Goal: Browse casually: Explore the website without a specific task or goal

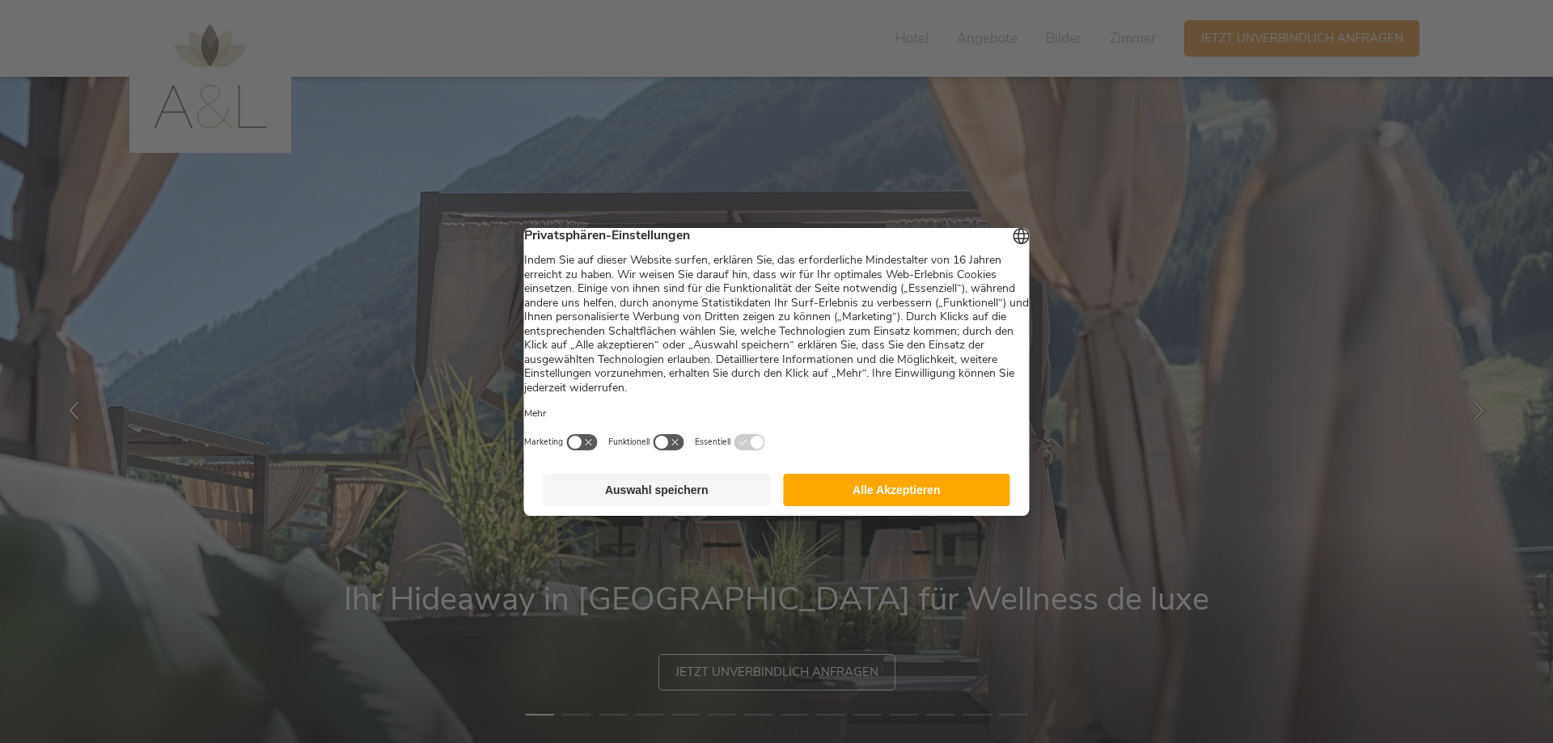
click at [901, 504] on button "Alle Akzeptieren" at bounding box center [896, 490] width 227 height 32
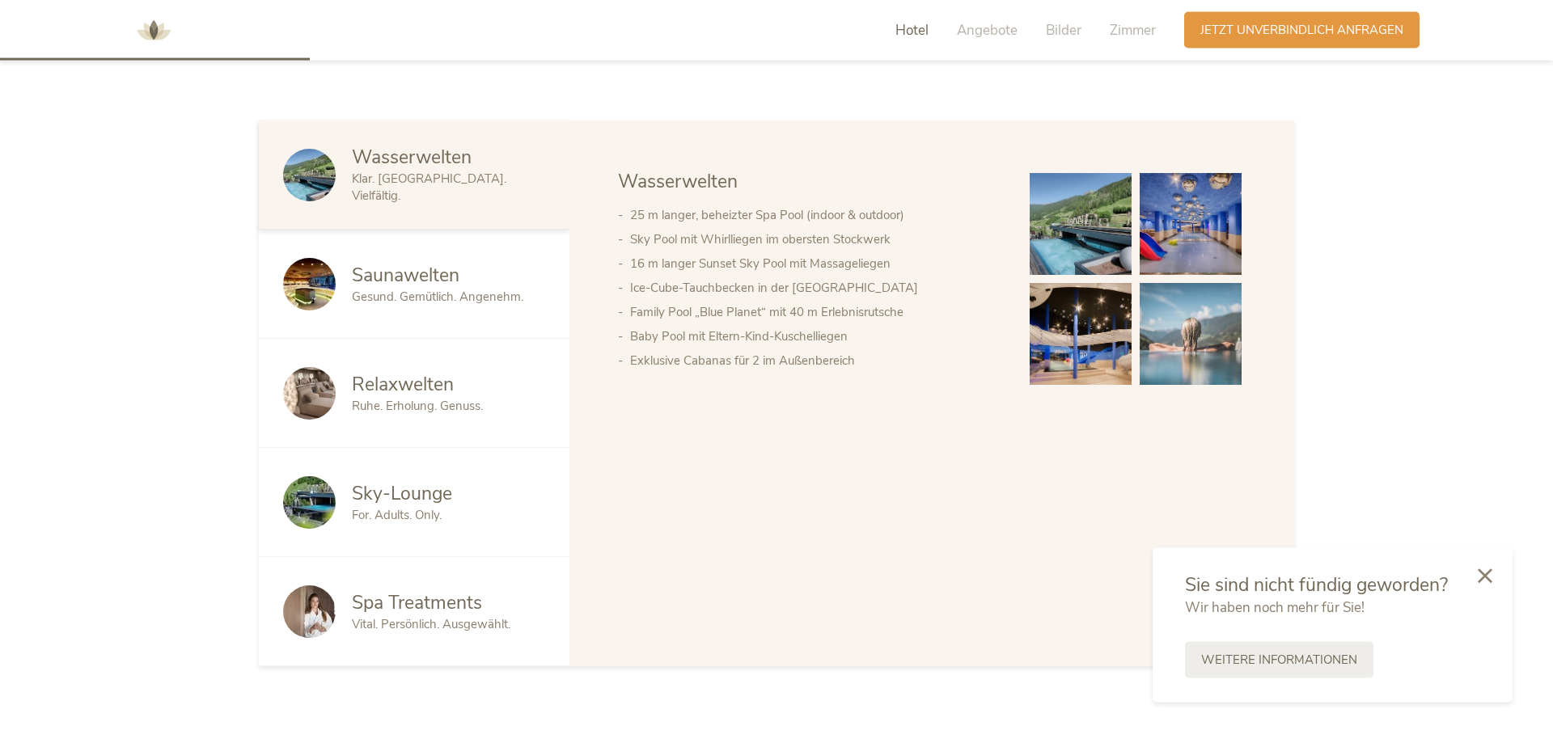
scroll to position [990, 0]
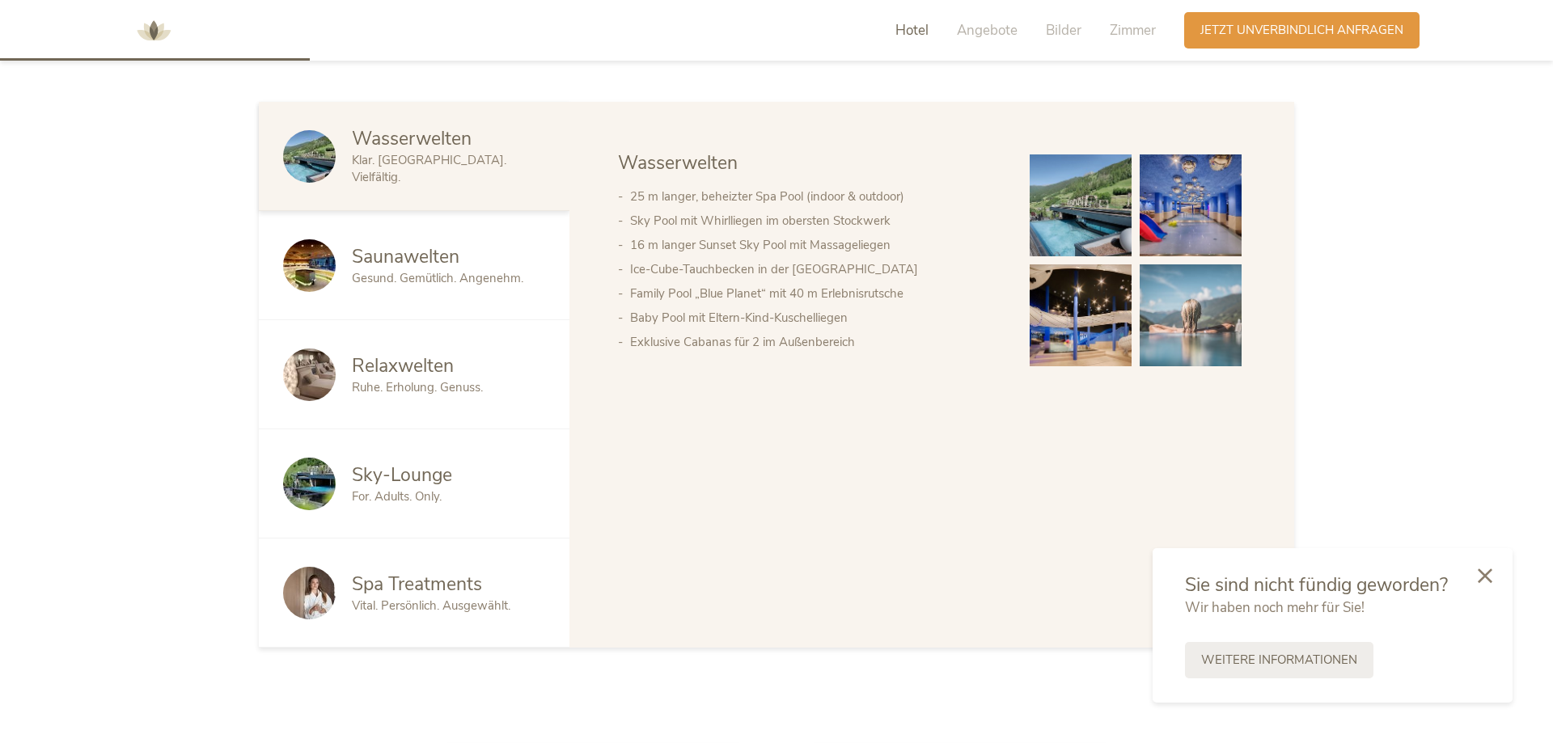
click at [417, 273] on span "Gesund. Gemütlich. Angenehm." at bounding box center [437, 278] width 171 height 16
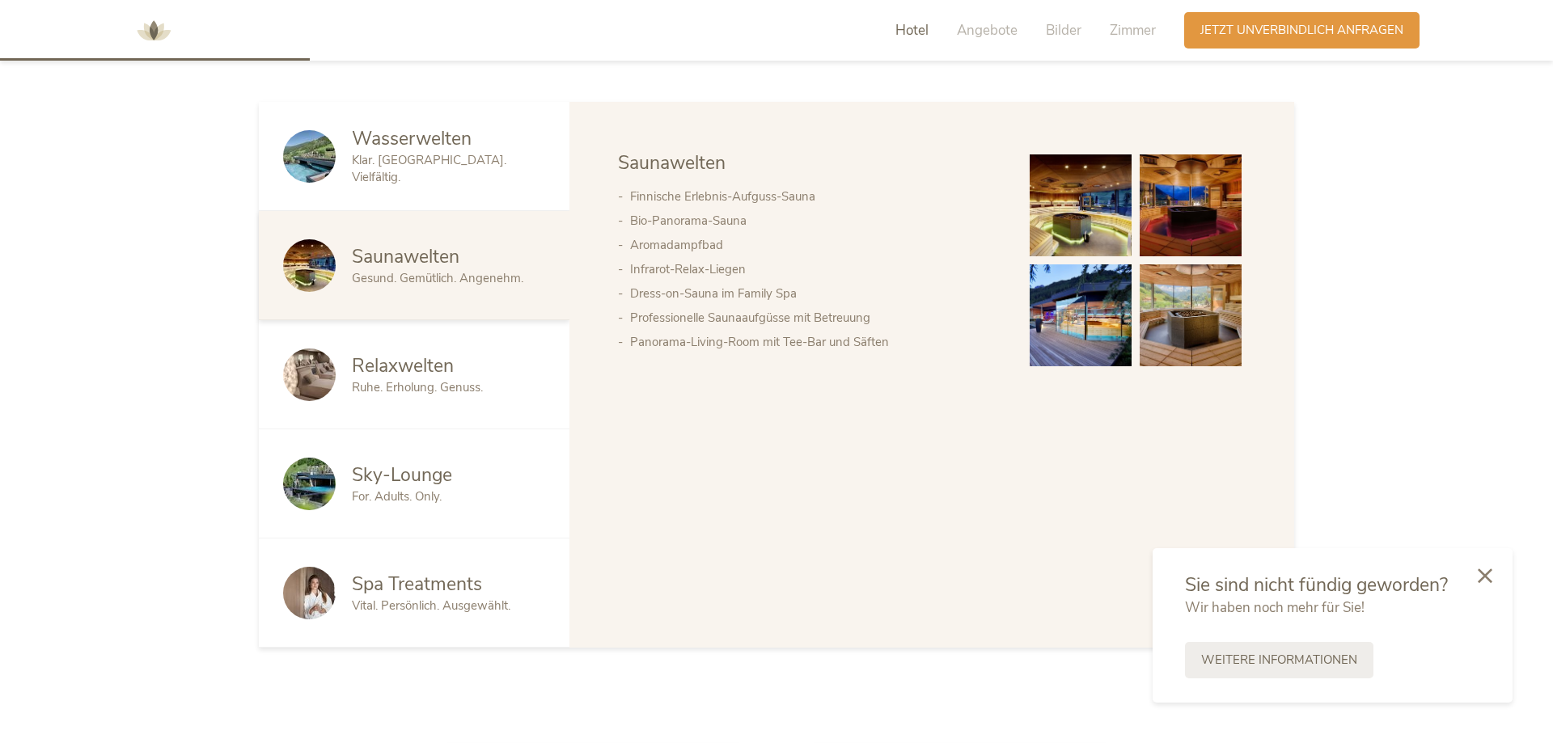
click at [446, 379] on div "Ruhe. Erholung. Genuss." at bounding box center [448, 387] width 193 height 17
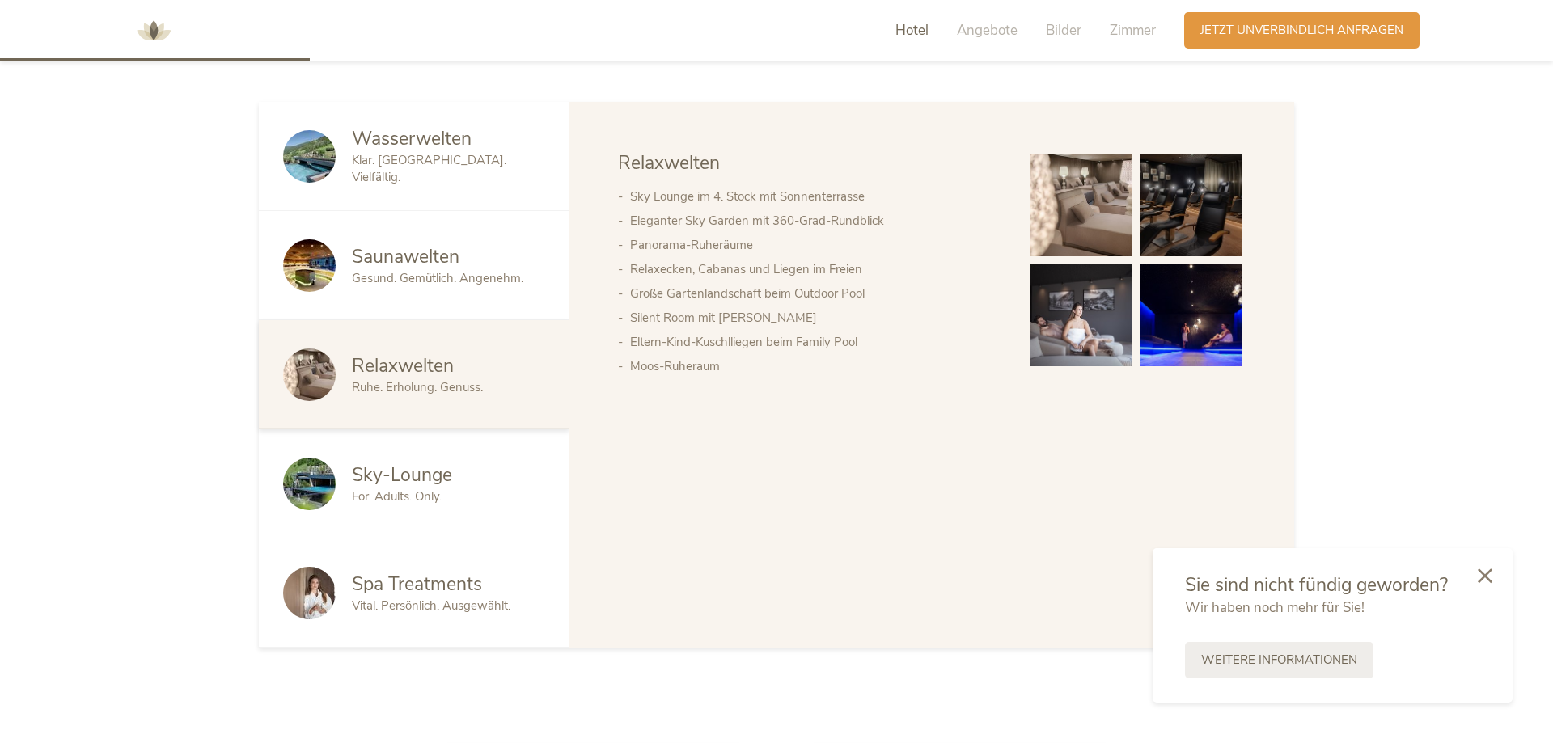
click at [374, 483] on span "Sky-Lounge" at bounding box center [402, 475] width 100 height 25
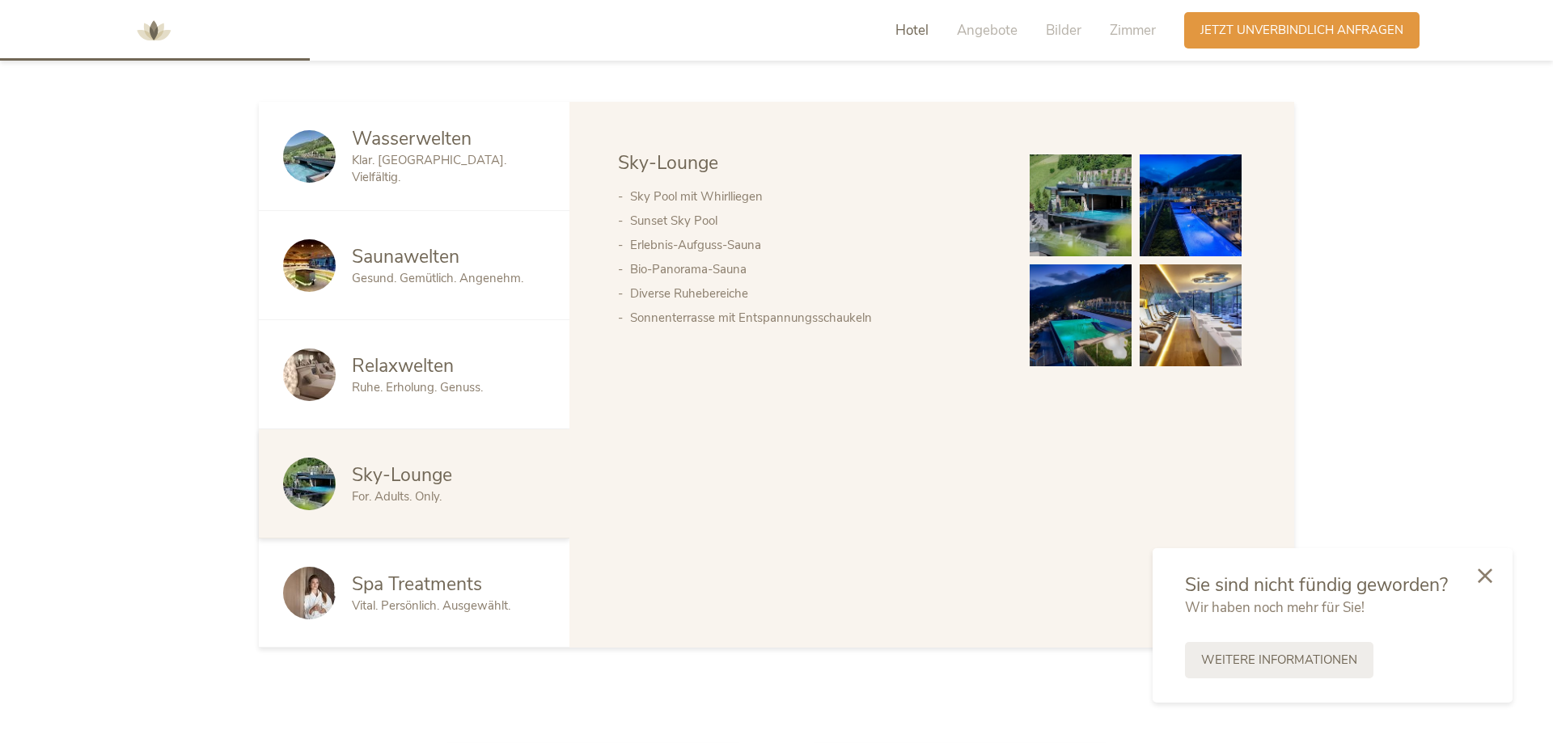
click at [1086, 202] on img at bounding box center [1081, 205] width 102 height 102
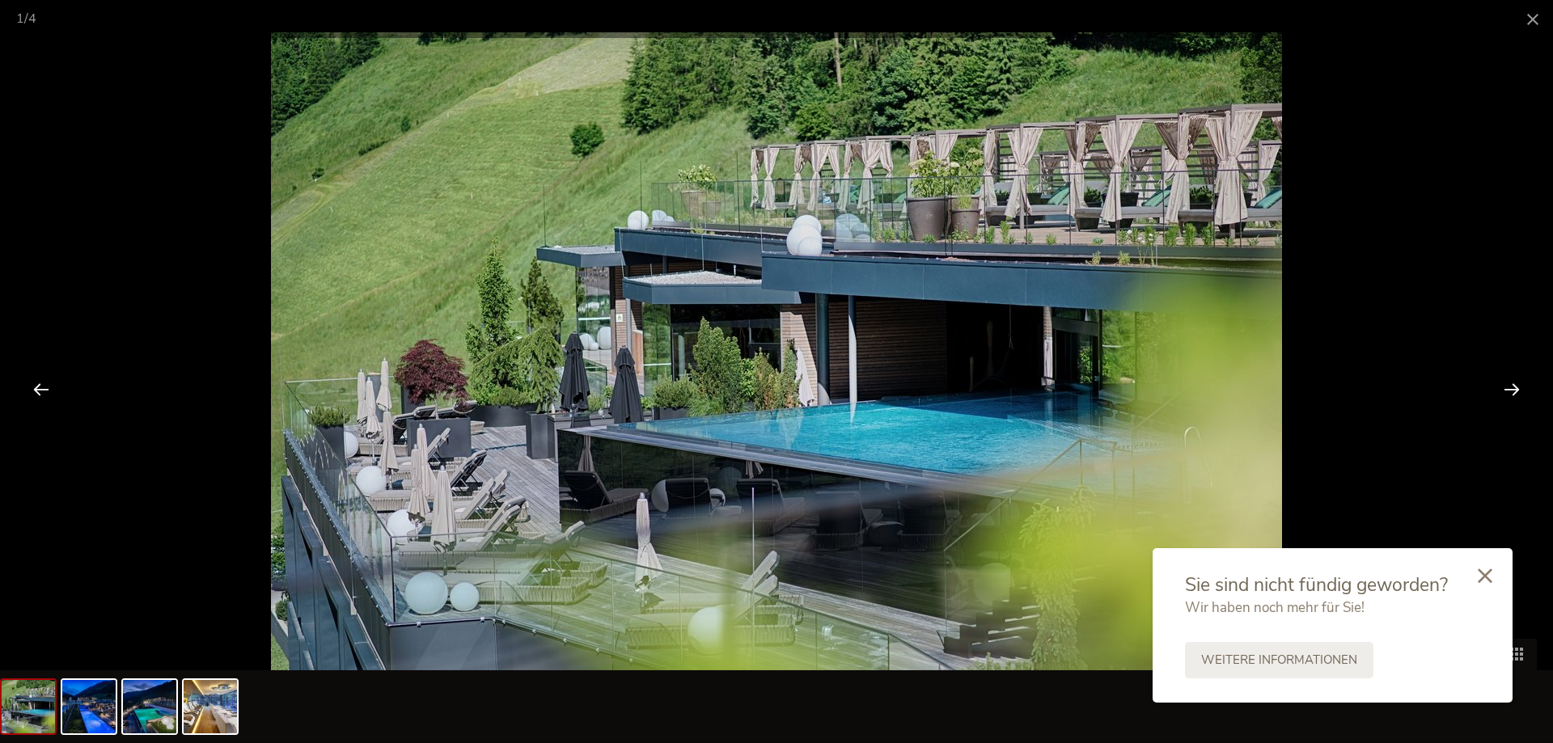
scroll to position [1155, 0]
click at [1515, 385] on div at bounding box center [1512, 389] width 50 height 50
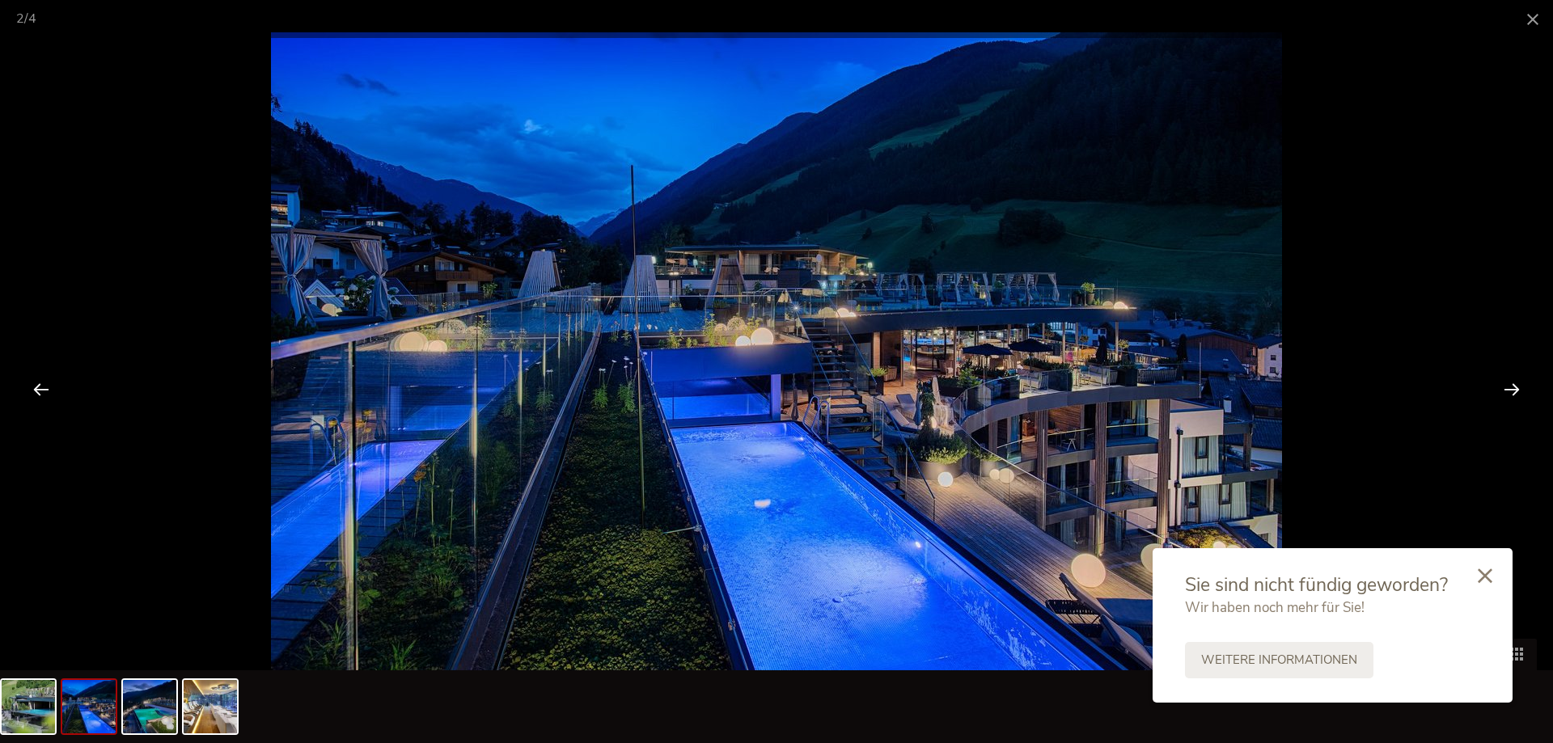
click at [1515, 385] on div at bounding box center [1512, 389] width 50 height 50
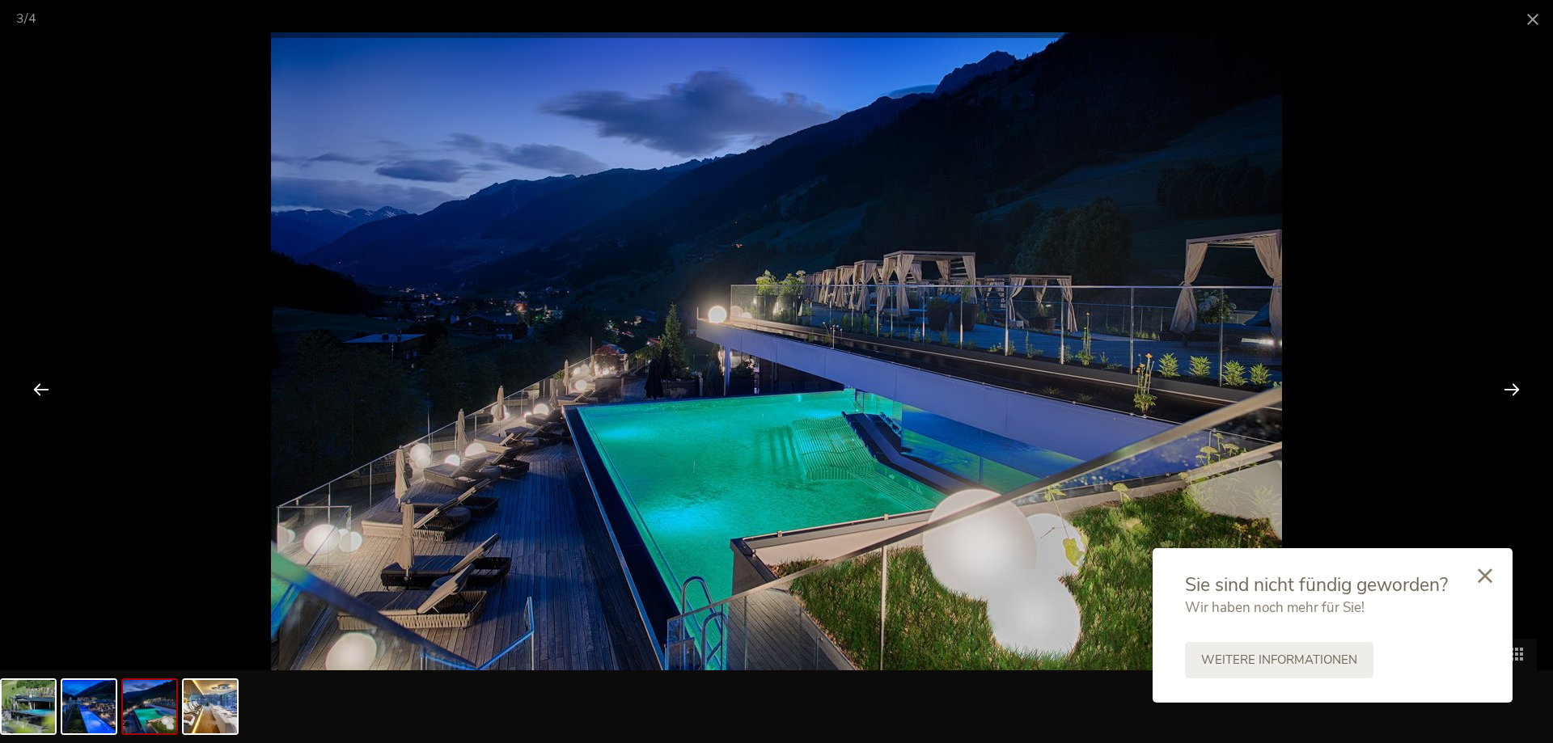
click at [1515, 385] on div at bounding box center [1512, 389] width 50 height 50
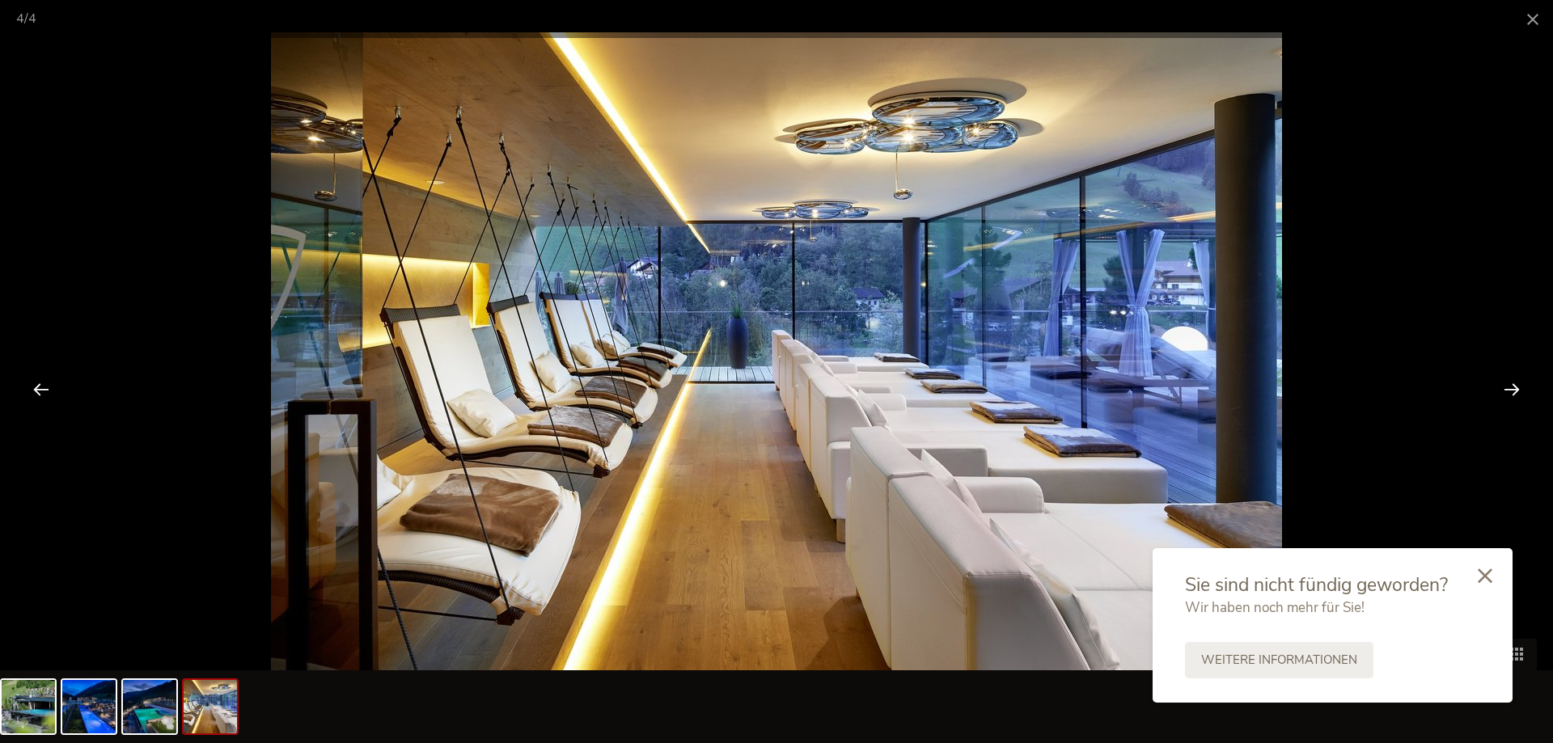
click at [1515, 385] on div at bounding box center [1512, 389] width 50 height 50
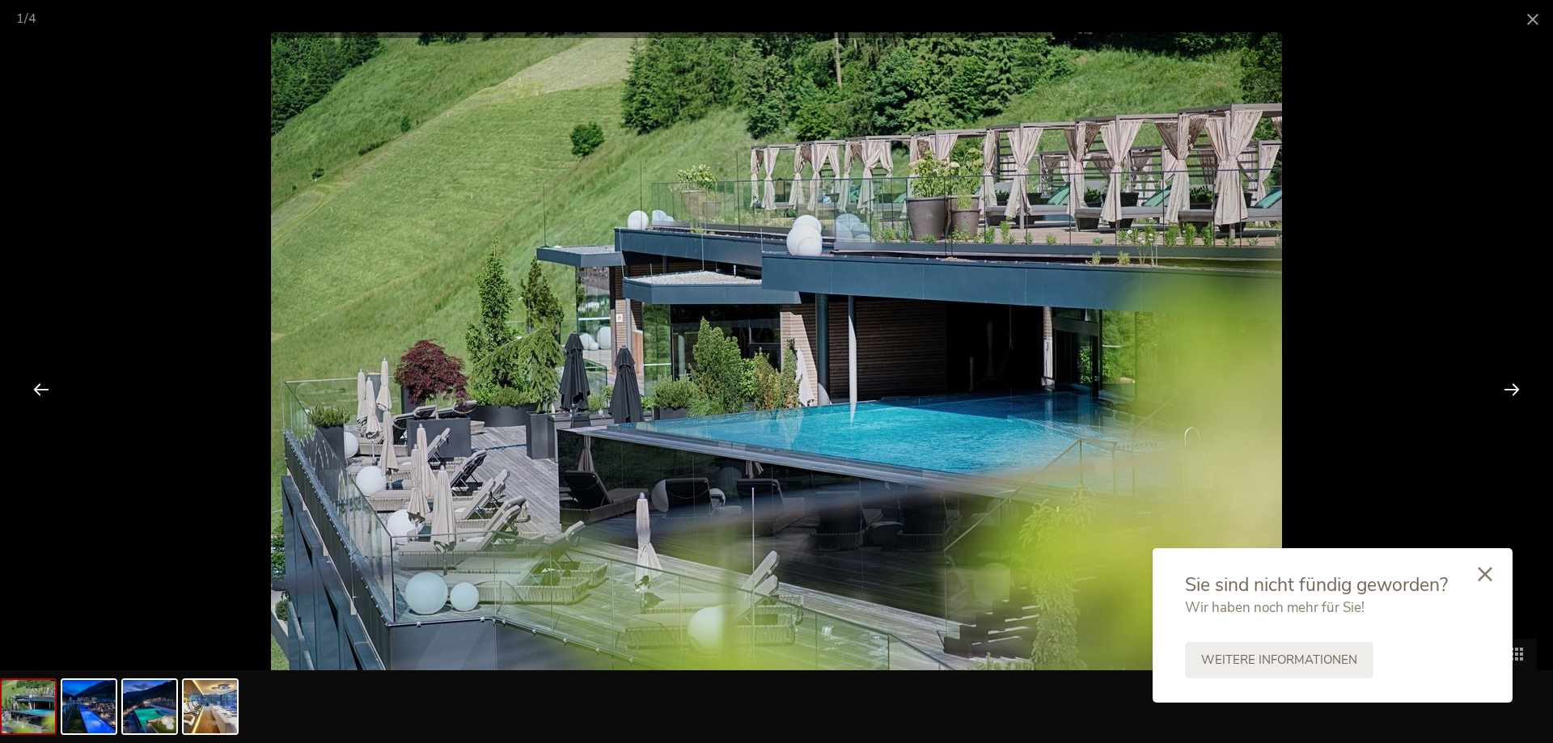
click at [1489, 578] on icon at bounding box center [1485, 574] width 15 height 15
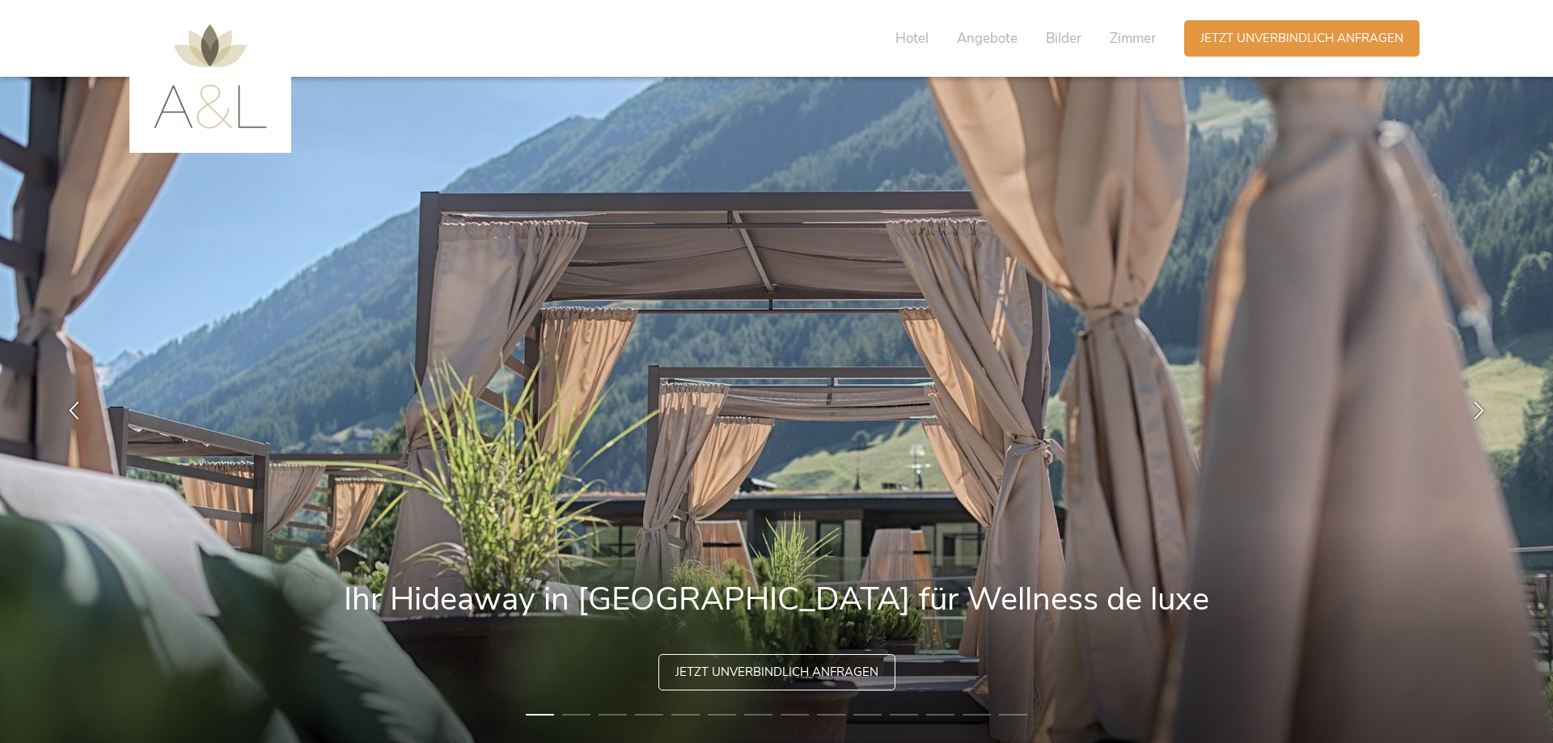
scroll to position [116, 0]
